Goal: Task Accomplishment & Management: Manage account settings

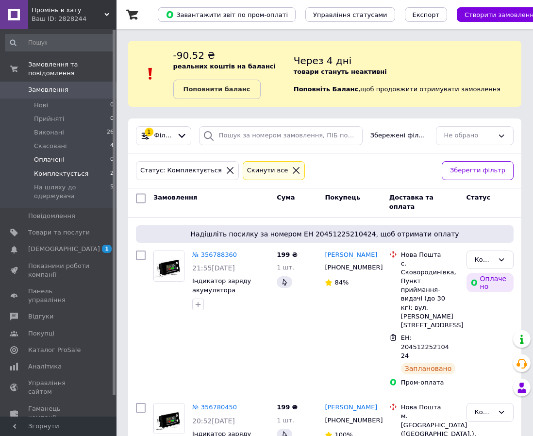
scroll to position [43, 0]
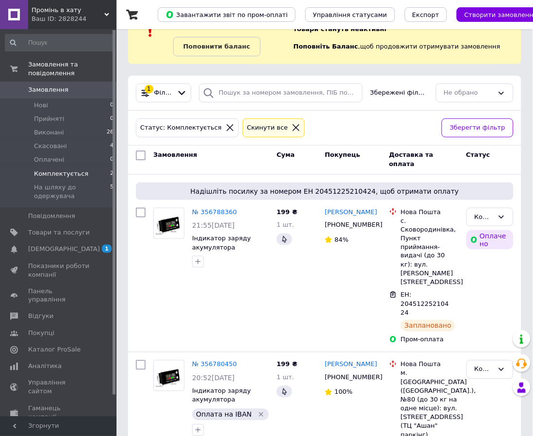
click at [70, 170] on span "Комплектується" at bounding box center [61, 174] width 54 height 9
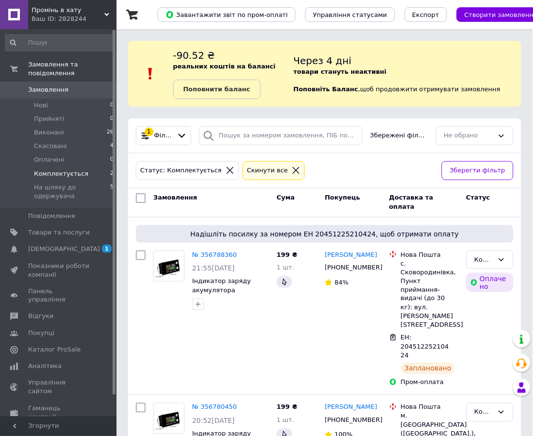
click at [81, 85] on span "Замовлення" at bounding box center [59, 89] width 62 height 9
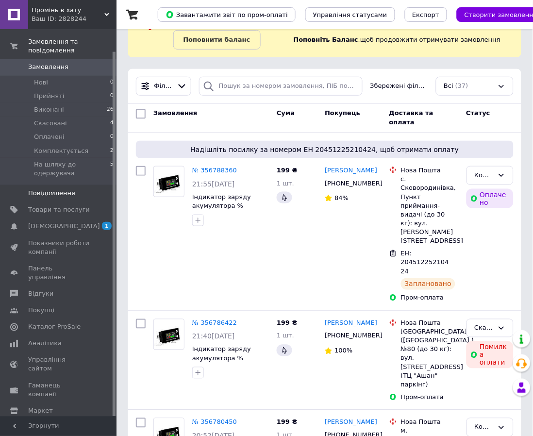
scroll to position [54, 0]
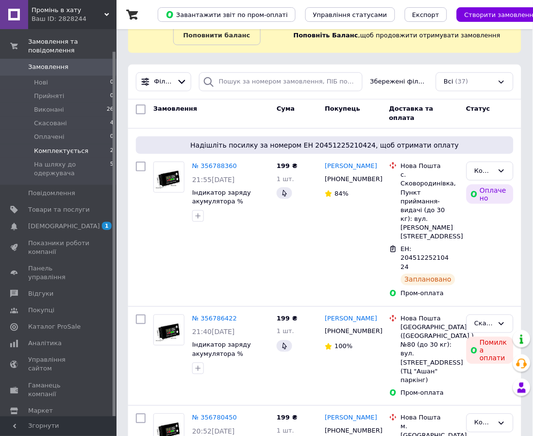
drag, startPoint x: 67, startPoint y: 147, endPoint x: 67, endPoint y: 141, distance: 5.8
click at [67, 147] on li "Комплектується 2" at bounding box center [59, 151] width 119 height 14
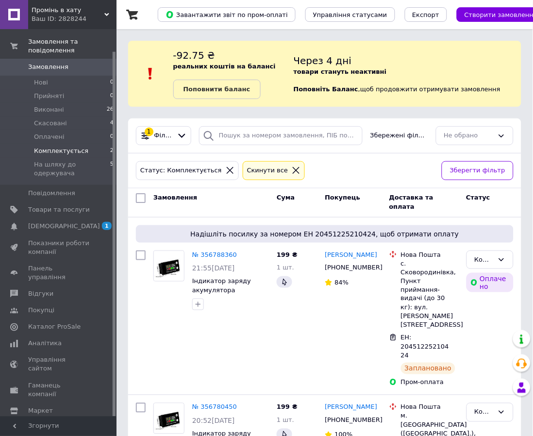
click at [55, 63] on span "Замовлення" at bounding box center [48, 67] width 40 height 9
